Goal: Information Seeking & Learning: Learn about a topic

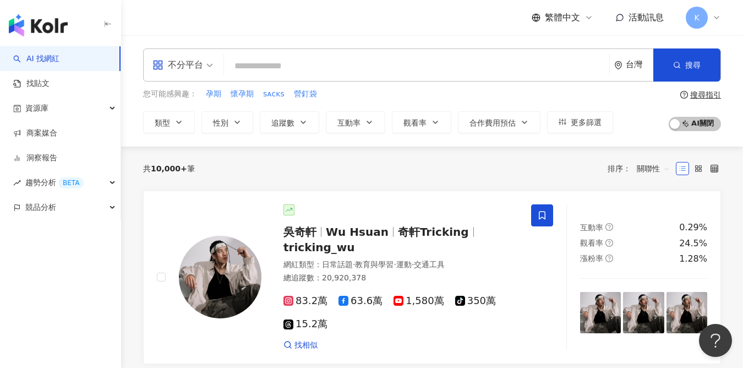
click at [324, 62] on input "search" at bounding box center [416, 66] width 377 height 21
paste input "*****"
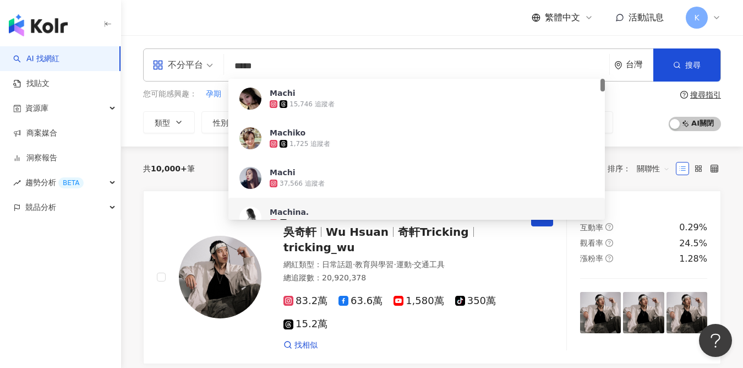
drag, startPoint x: 285, startPoint y: 58, endPoint x: 167, endPoint y: 56, distance: 117.8
click at [167, 56] on div "不分平台 ***** 台灣 搜尋 635281c0-f3a7-4b8d-99b2-42e8225c3307 236be1d1-e814-4981-b85f-e…" at bounding box center [432, 64] width 578 height 33
paste input "**********"
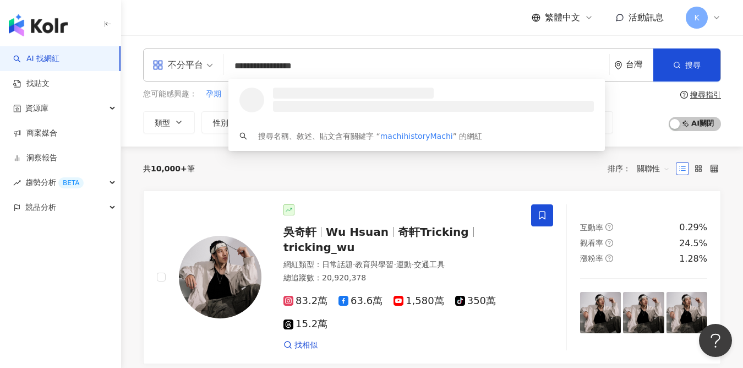
drag, startPoint x: 343, startPoint y: 66, endPoint x: 137, endPoint y: 62, distance: 205.9
click at [138, 63] on div "**********" at bounding box center [432, 90] width 622 height 85
paste input "search"
type input "**********"
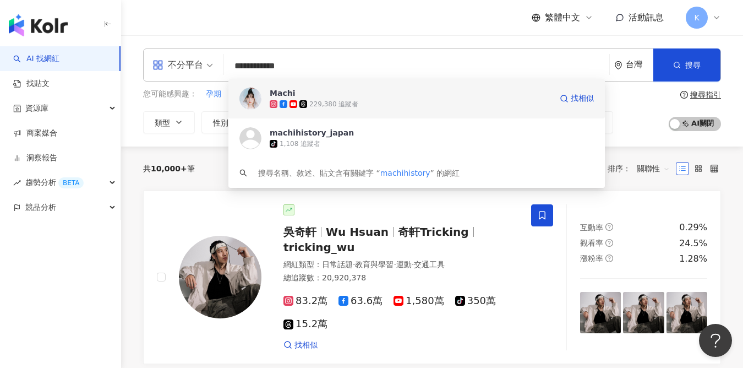
click at [386, 105] on div "229,380 追蹤者" at bounding box center [411, 104] width 282 height 11
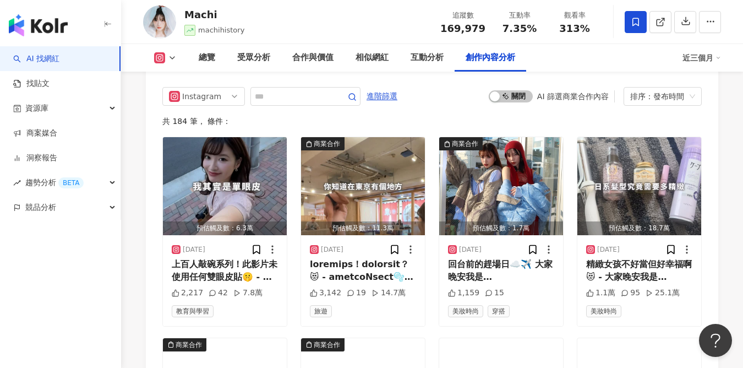
scroll to position [3449, 0]
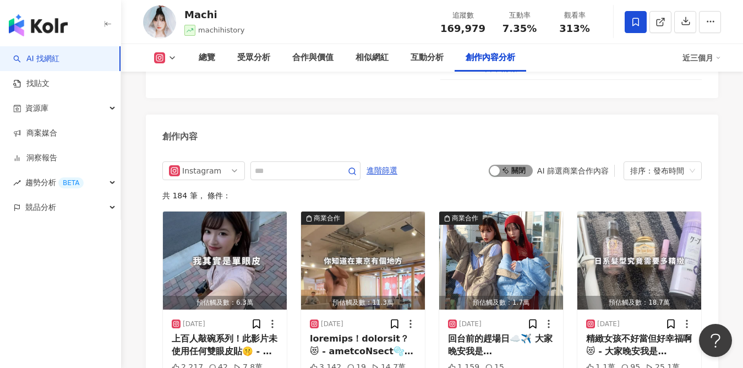
click at [503, 165] on span "啟動 關閉" at bounding box center [511, 171] width 44 height 12
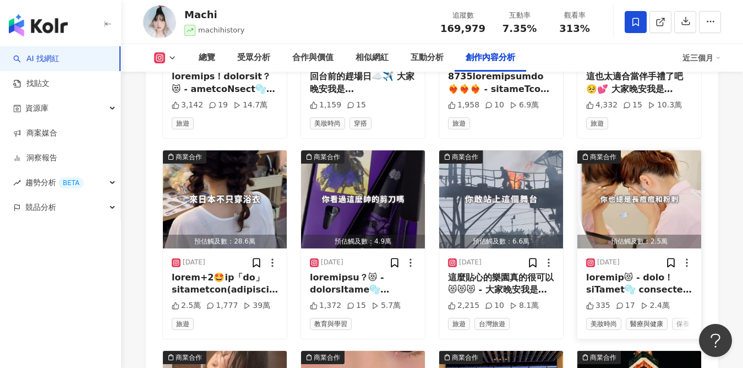
scroll to position [3668, 0]
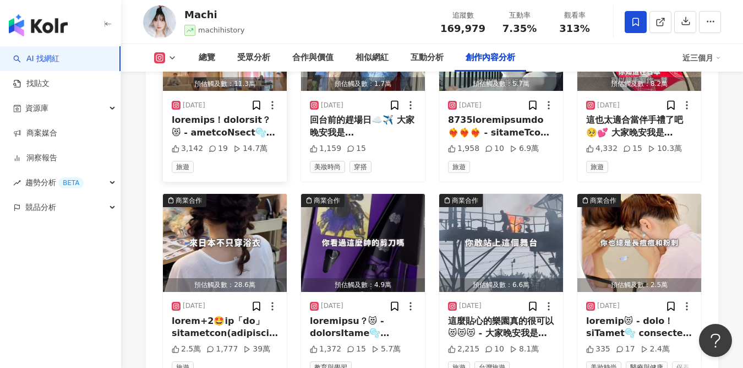
click at [208, 127] on div "[DATE] 3,142 19 14.7萬 旅遊" at bounding box center [225, 136] width 124 height 90
click at [210, 114] on div at bounding box center [225, 126] width 106 height 25
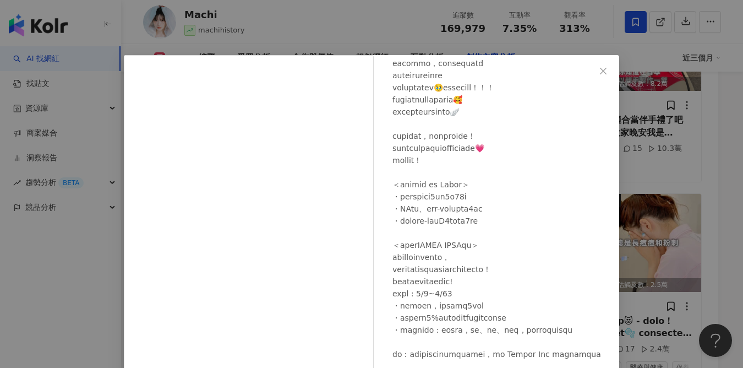
scroll to position [126, 0]
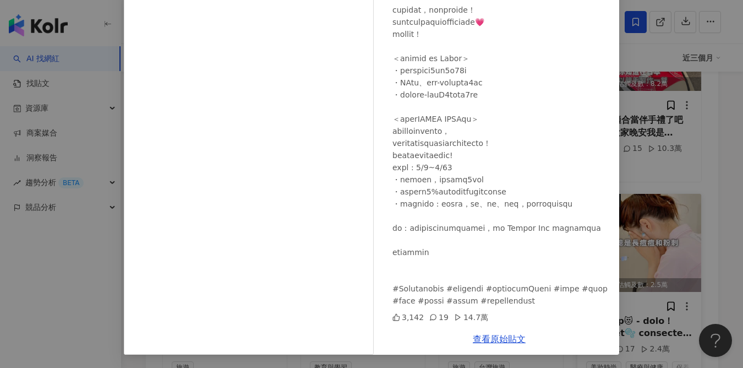
click at [698, 252] on div "Machi [DATE] 3,142 19 14.7萬 查看原始貼文" at bounding box center [371, 184] width 743 height 368
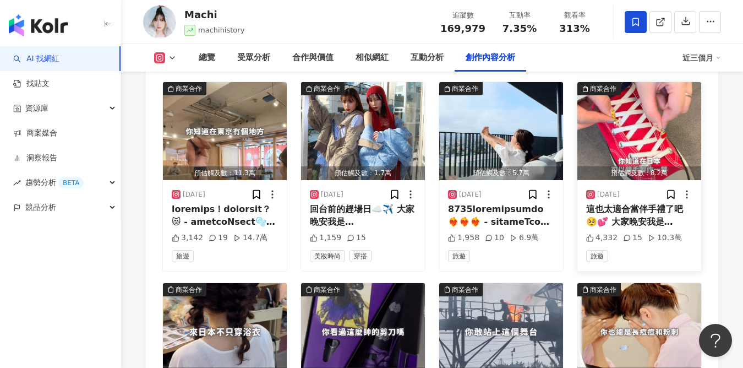
scroll to position [3560, 0]
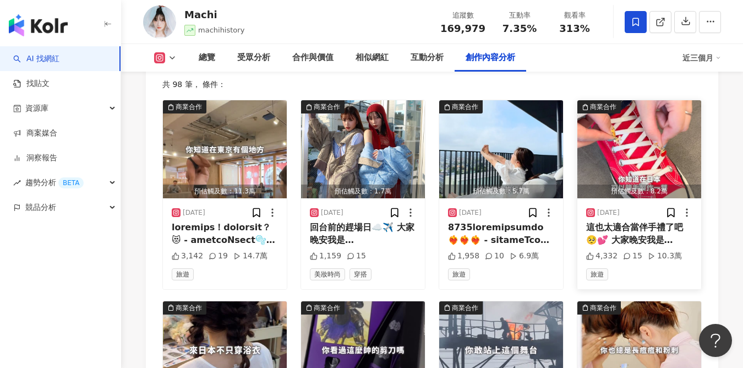
click at [638, 128] on img "button" at bounding box center [639, 149] width 124 height 98
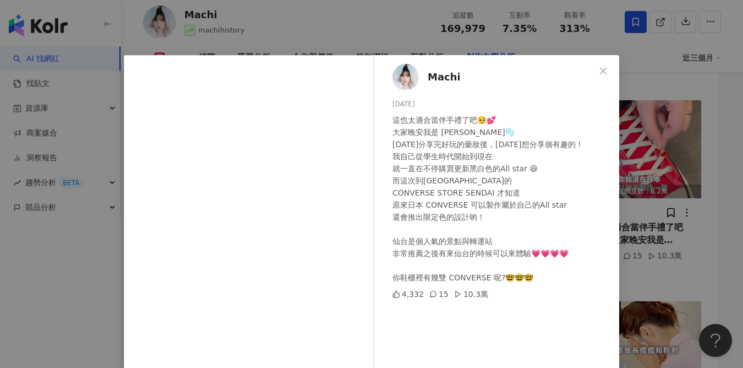
click at [677, 204] on div "Machi [DATE] 這也太適合當伴手禮了吧🥺💕 大家晚安我是 [PERSON_NAME]🫧 [DATE]分享完好玩的藥妝後，[DATE]想分享個有趣的！…" at bounding box center [371, 184] width 743 height 368
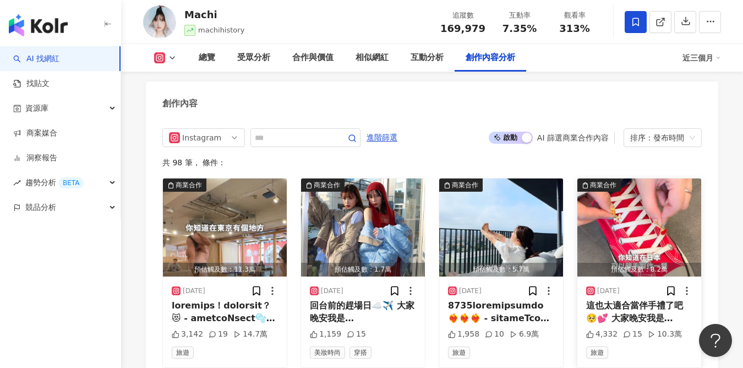
scroll to position [3462, 0]
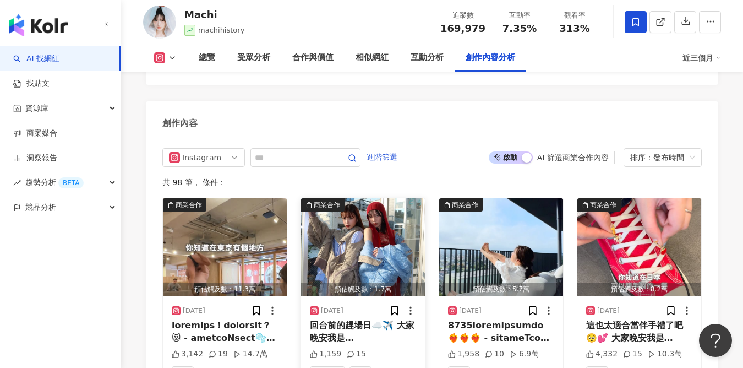
click at [329, 198] on img "button" at bounding box center [363, 247] width 124 height 98
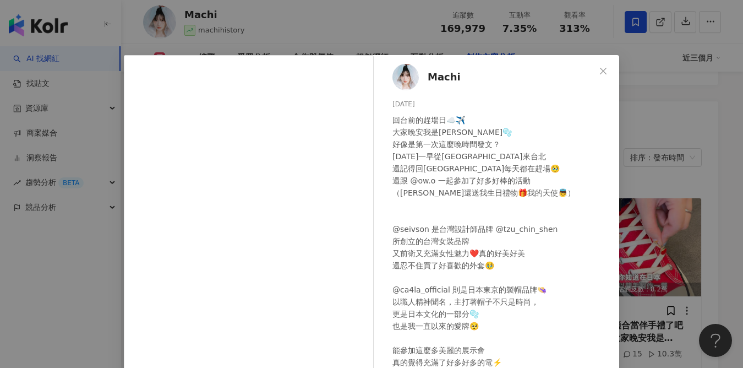
scroll to position [88, 0]
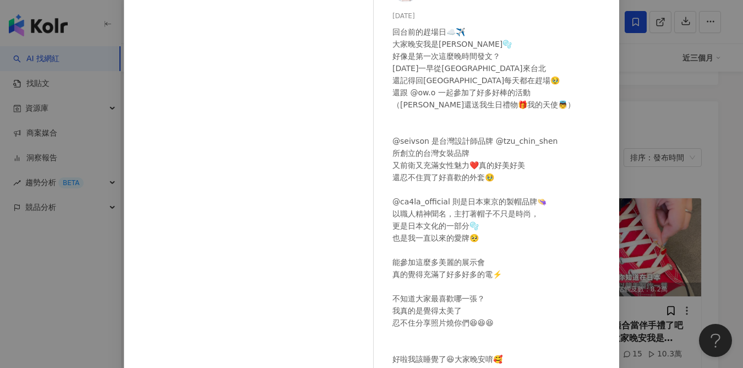
click at [657, 273] on div "Machi [DATE] 回台前的趕場日☁️✈️ 大家晚安我是[PERSON_NAME]🫧 好像是第一次這麼晚時間發文？ [DATE]一早從[GEOGRAPH…" at bounding box center [371, 184] width 743 height 368
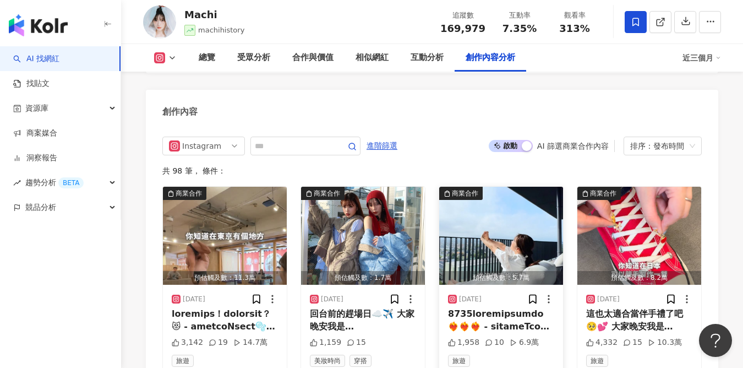
scroll to position [3486, 0]
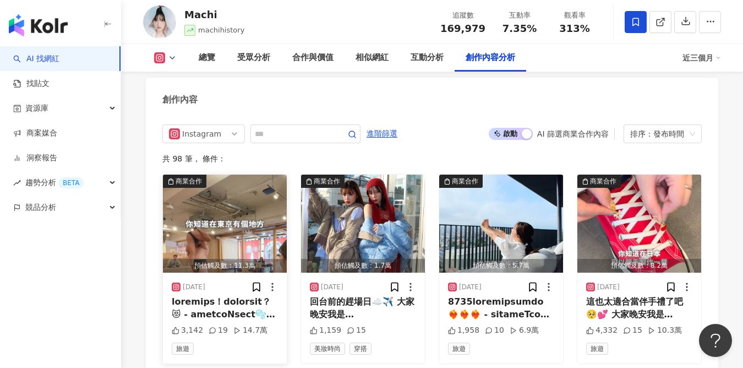
click at [231, 210] on img "button" at bounding box center [225, 224] width 124 height 98
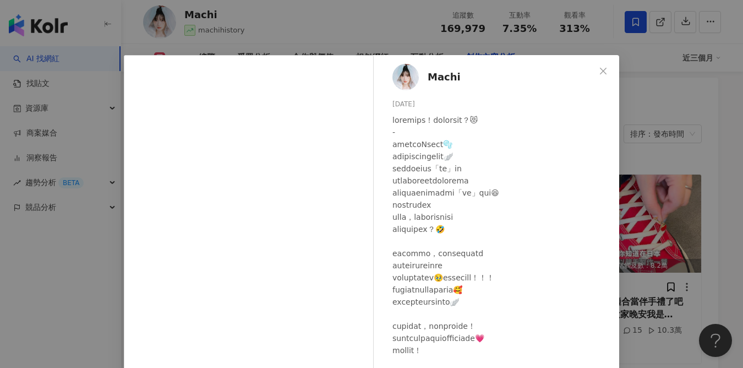
scroll to position [225, 0]
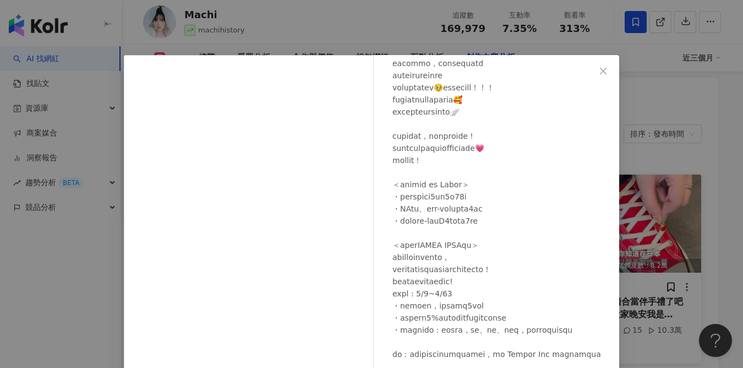
click at [660, 262] on div "Machi [DATE] 3,142 19 14.7萬 查看原始貼文" at bounding box center [371, 184] width 743 height 368
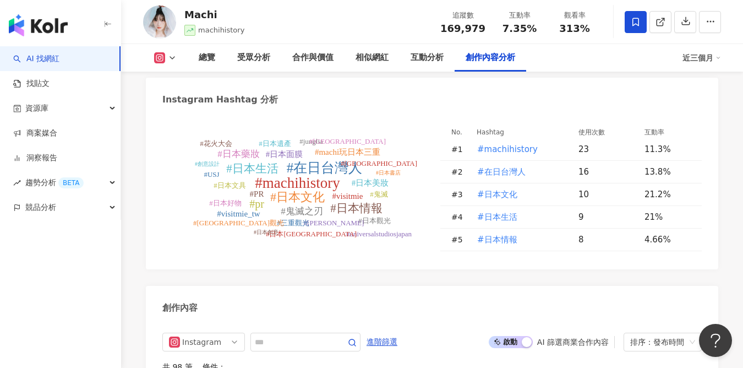
scroll to position [2968, 0]
